Goal: Transaction & Acquisition: Purchase product/service

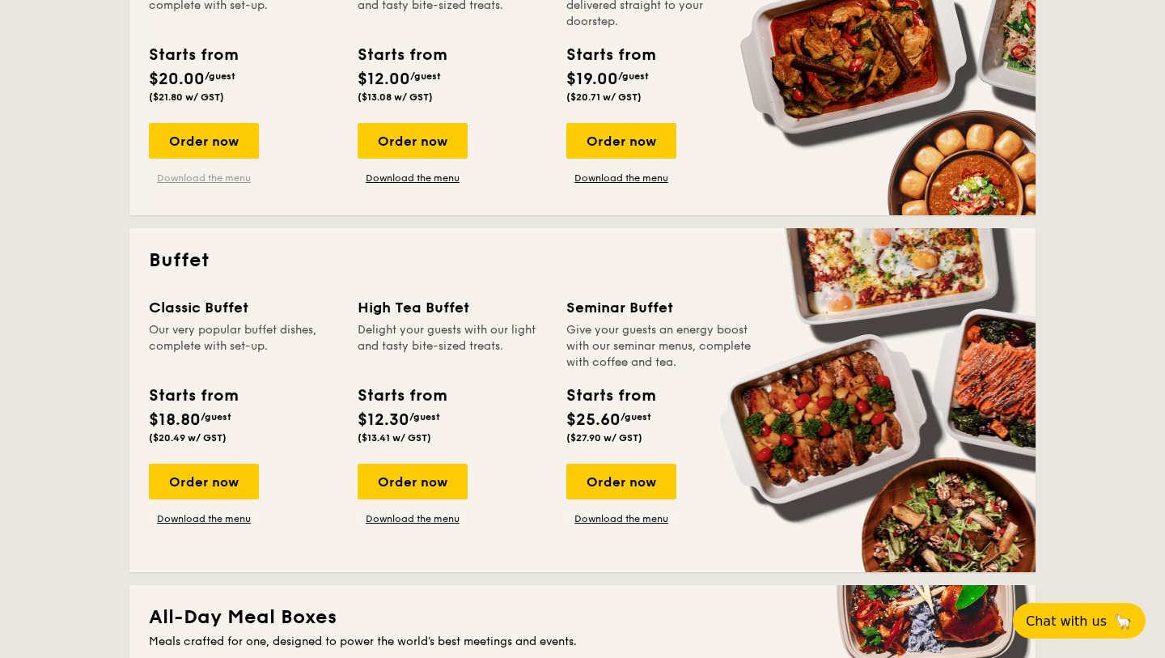
scroll to position [504, 0]
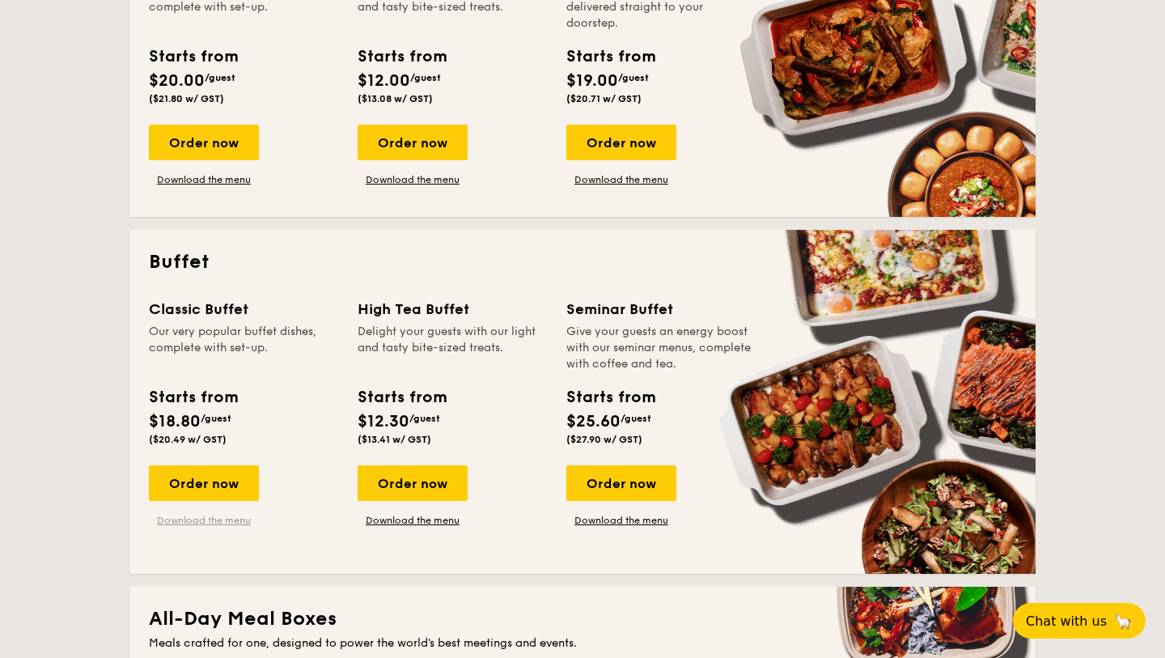
click at [206, 519] on link "Download the menu" at bounding box center [204, 520] width 110 height 13
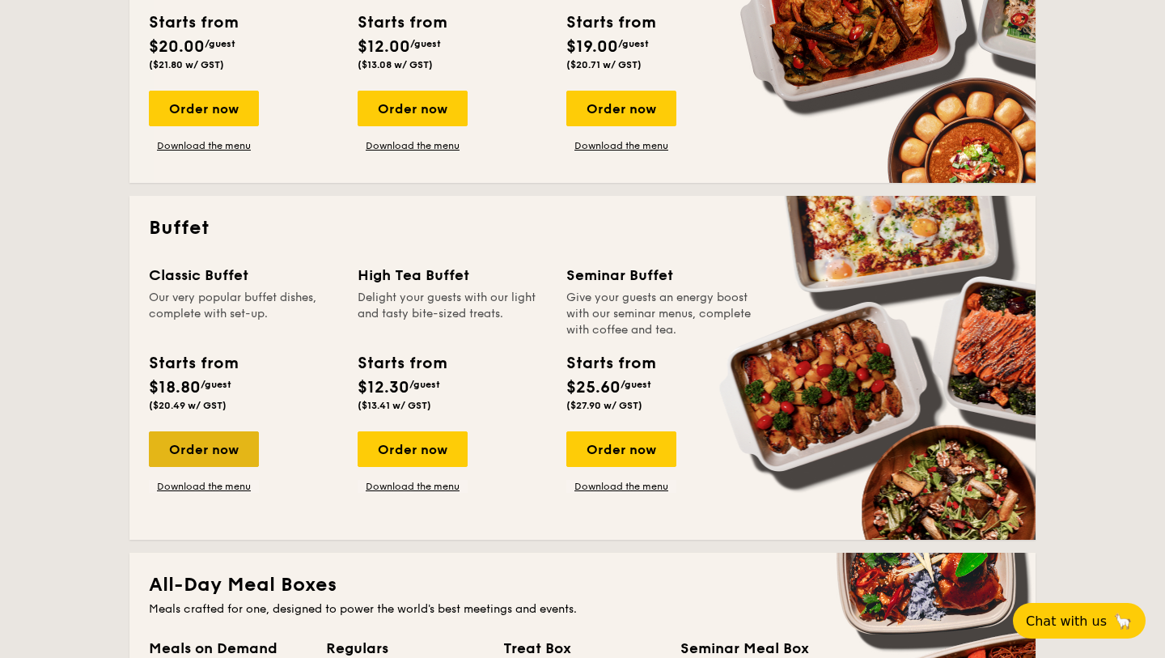
click at [237, 451] on div "Order now" at bounding box center [204, 449] width 110 height 36
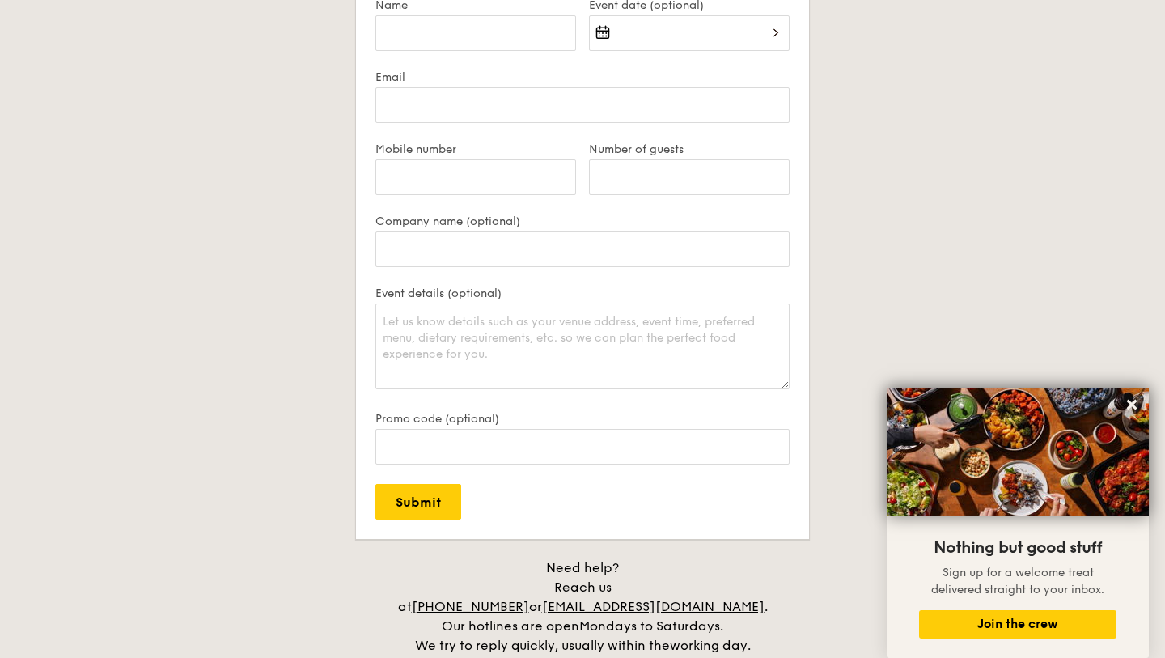
scroll to position [3238, 0]
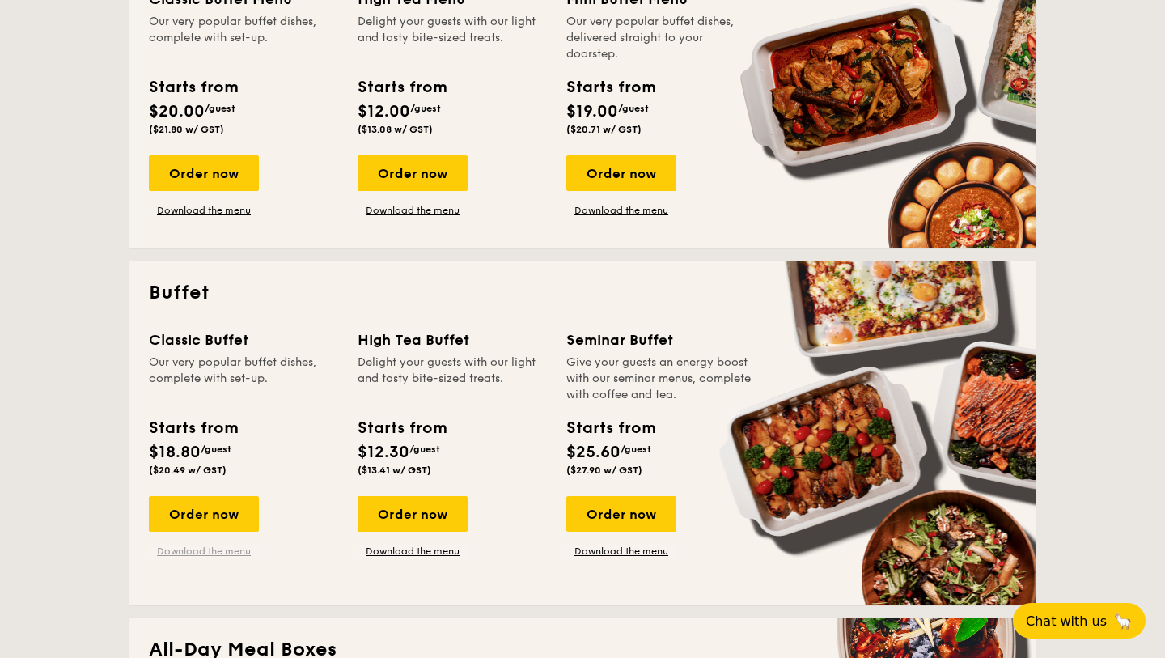
click at [200, 553] on link "Download the menu" at bounding box center [204, 551] width 110 height 13
